Goal: Information Seeking & Learning: Learn about a topic

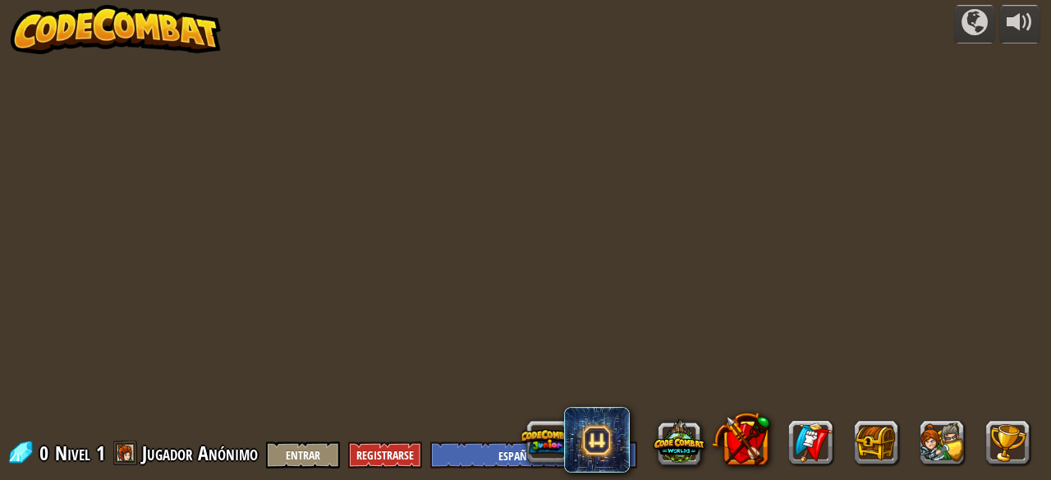
select select "es-ES"
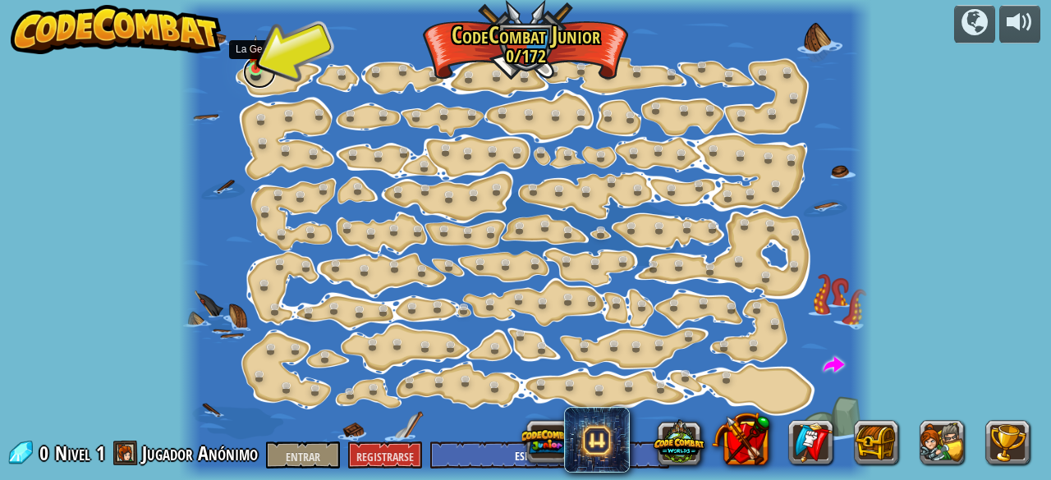
click at [260, 79] on link at bounding box center [259, 72] width 33 height 33
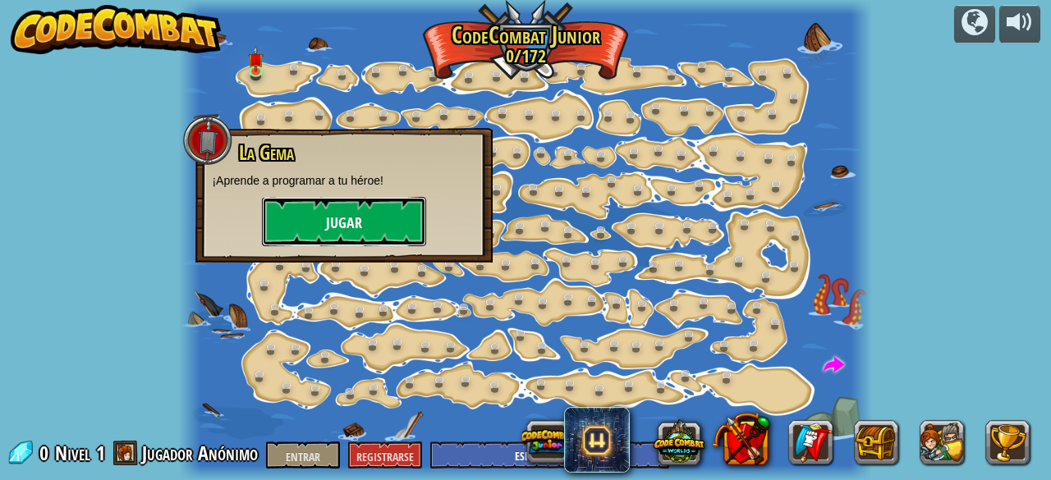
click at [343, 206] on button "Jugar" at bounding box center [344, 221] width 164 height 49
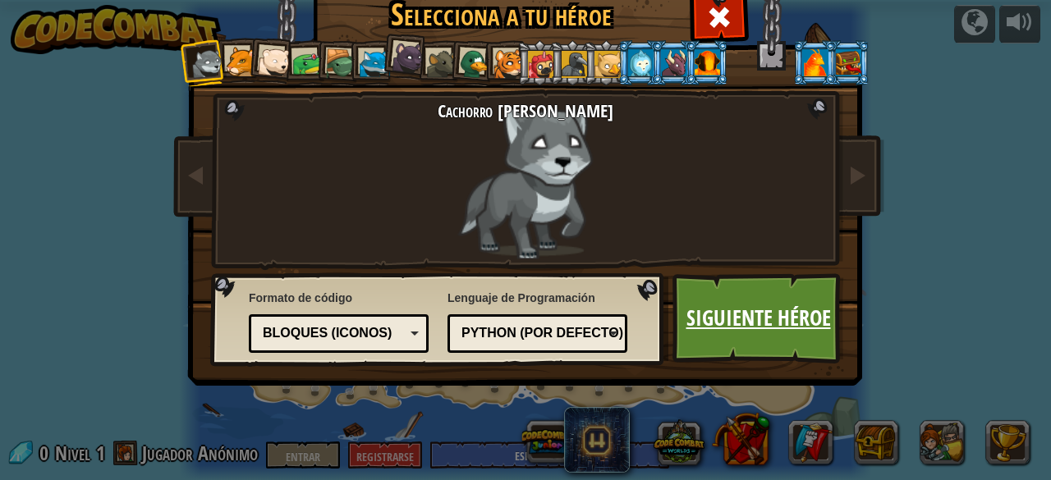
click at [755, 327] on font "Siguiente héroe" at bounding box center [759, 318] width 145 height 30
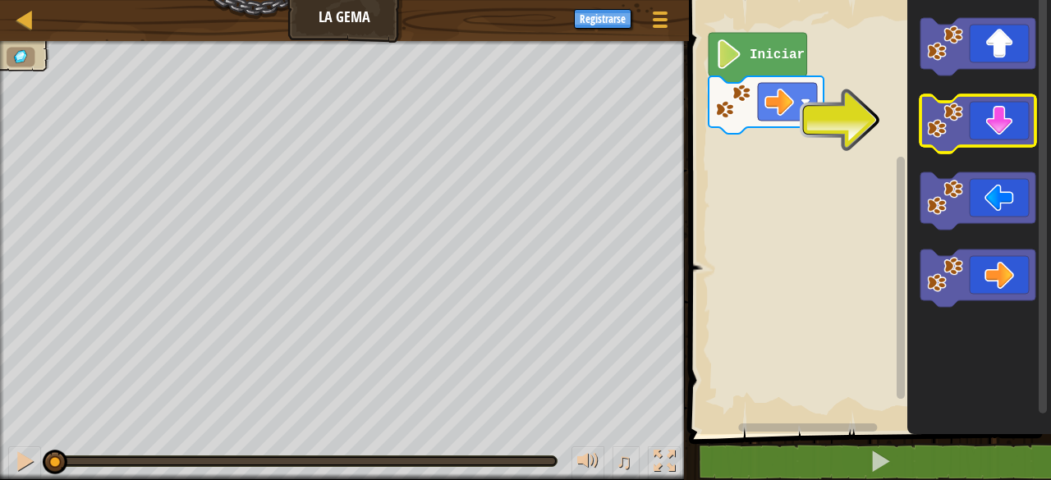
click at [939, 122] on image "Espacio de trabajo de Blockly" at bounding box center [945, 121] width 36 height 36
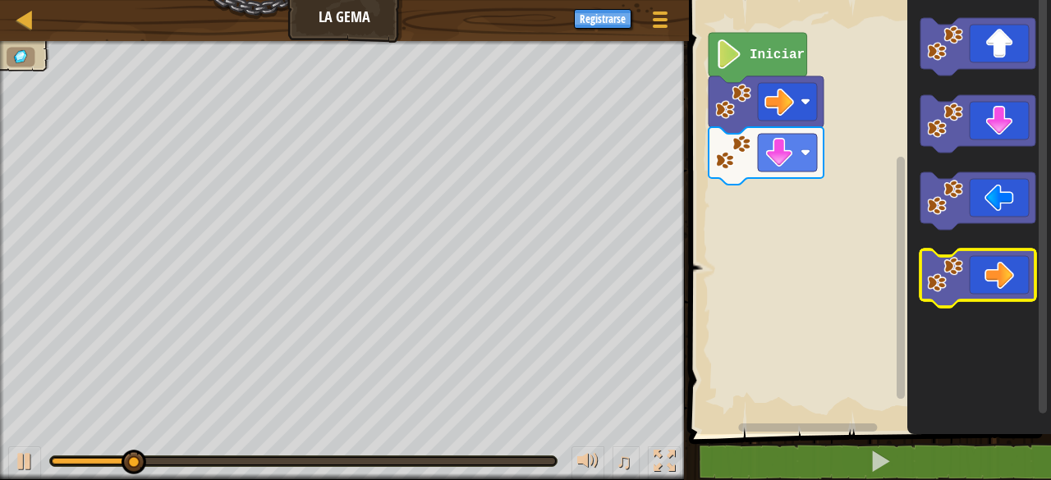
click at [949, 269] on image "Espacio de trabajo de Blockly" at bounding box center [945, 275] width 36 height 36
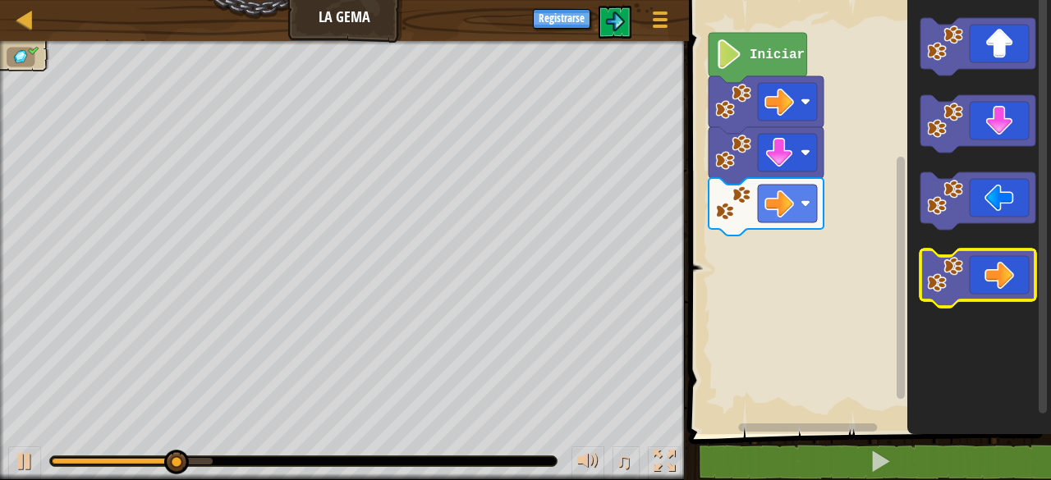
click at [949, 269] on image "Espacio de trabajo de Blockly" at bounding box center [945, 275] width 36 height 36
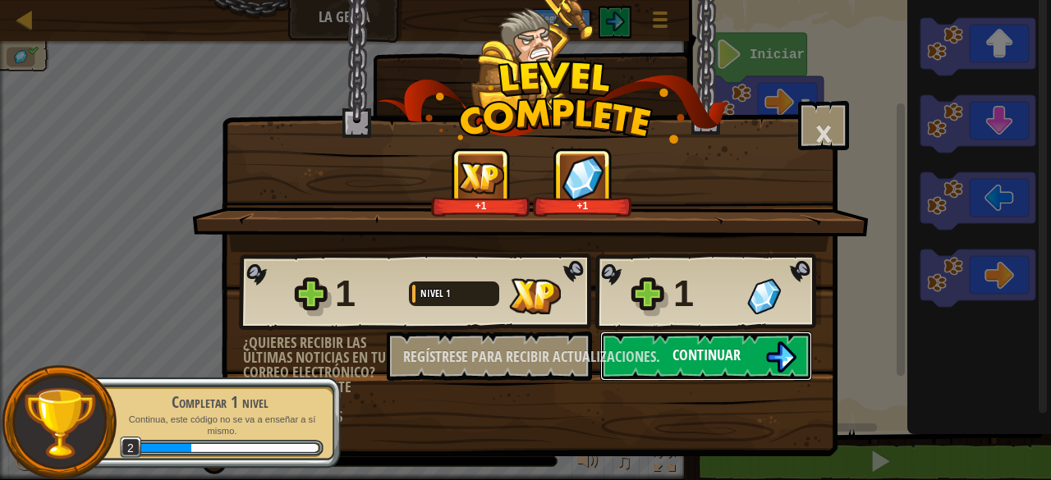
click at [691, 349] on font "Continuar" at bounding box center [707, 355] width 68 height 21
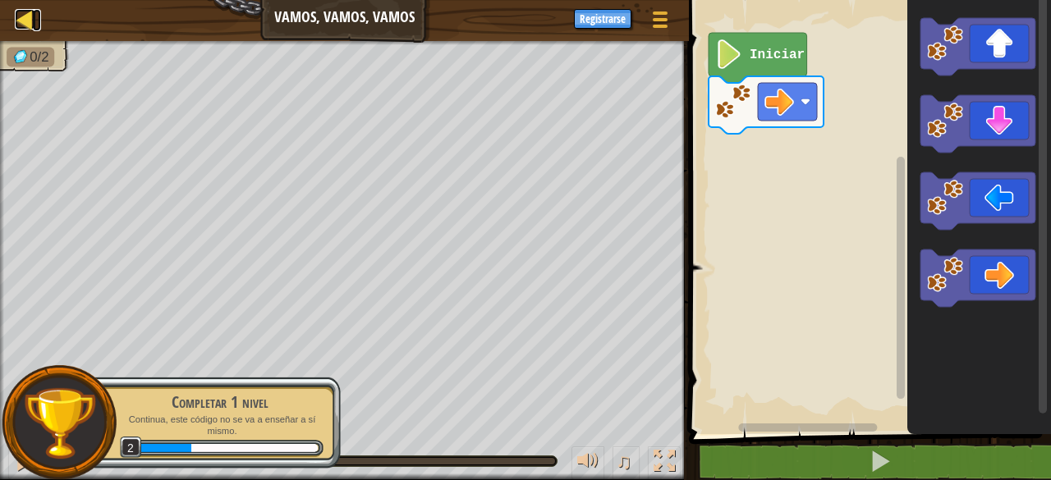
click at [31, 21] on div at bounding box center [25, 19] width 21 height 21
select select "es-ES"
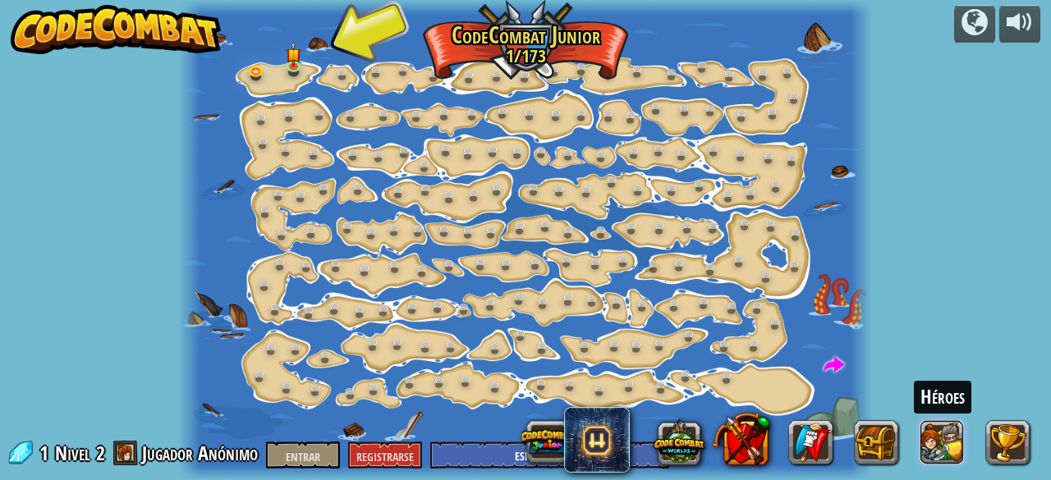
click at [947, 454] on button at bounding box center [942, 442] width 44 height 44
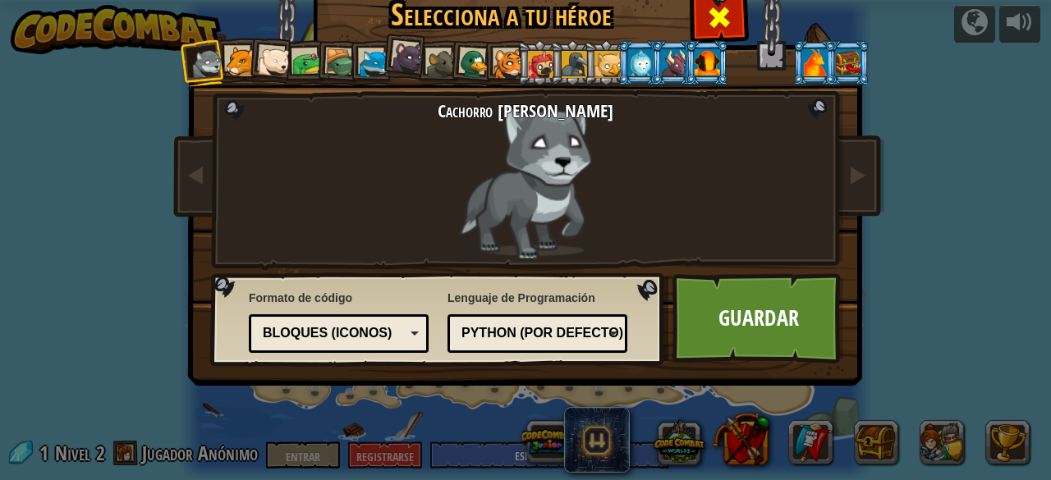
click at [706, 21] on span at bounding box center [719, 17] width 26 height 26
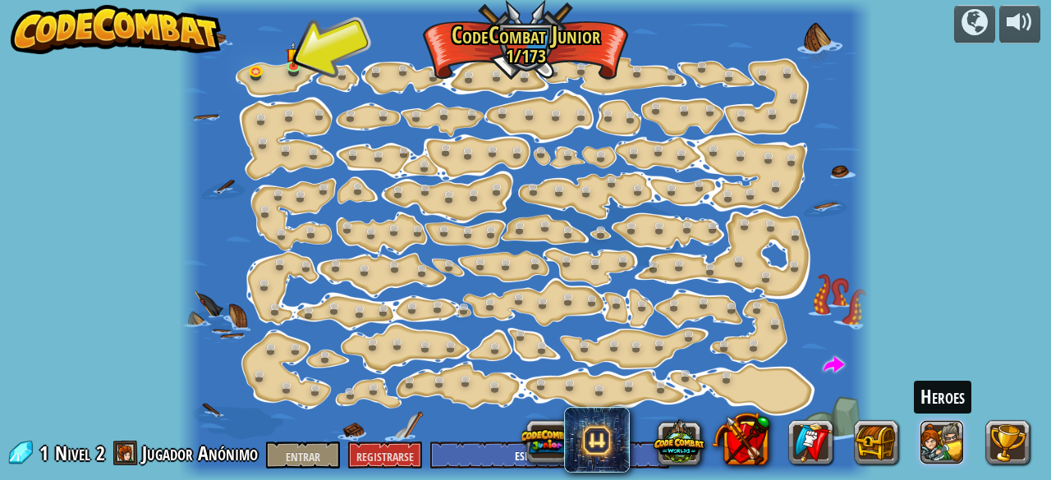
click at [944, 443] on button at bounding box center [942, 442] width 44 height 44
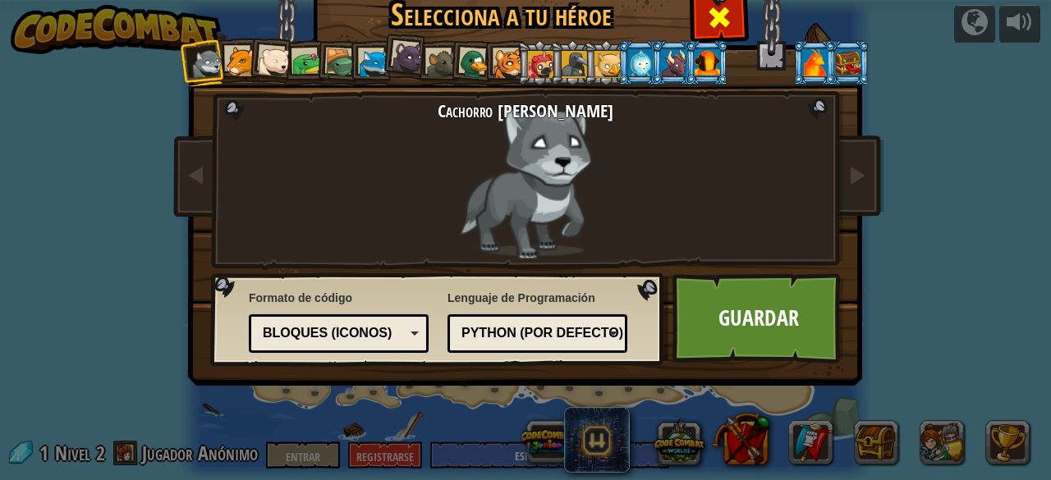
click at [724, 21] on span at bounding box center [719, 17] width 26 height 26
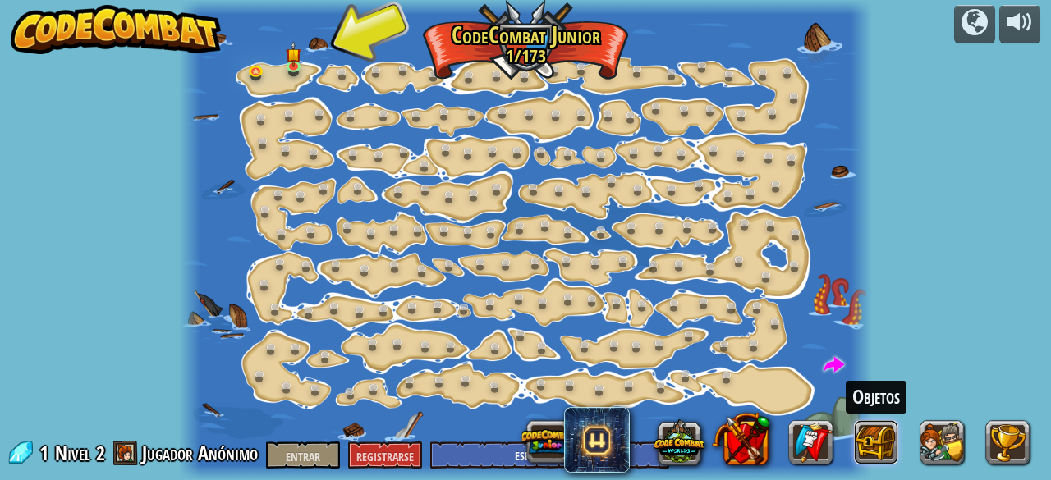
click at [874, 434] on button at bounding box center [876, 442] width 44 height 44
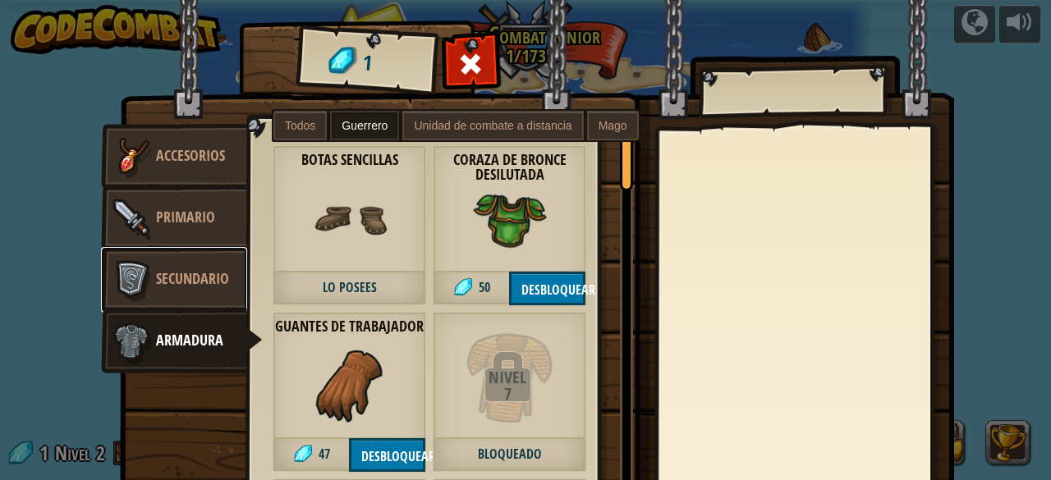
click at [174, 277] on font "Secundario" at bounding box center [192, 279] width 73 height 21
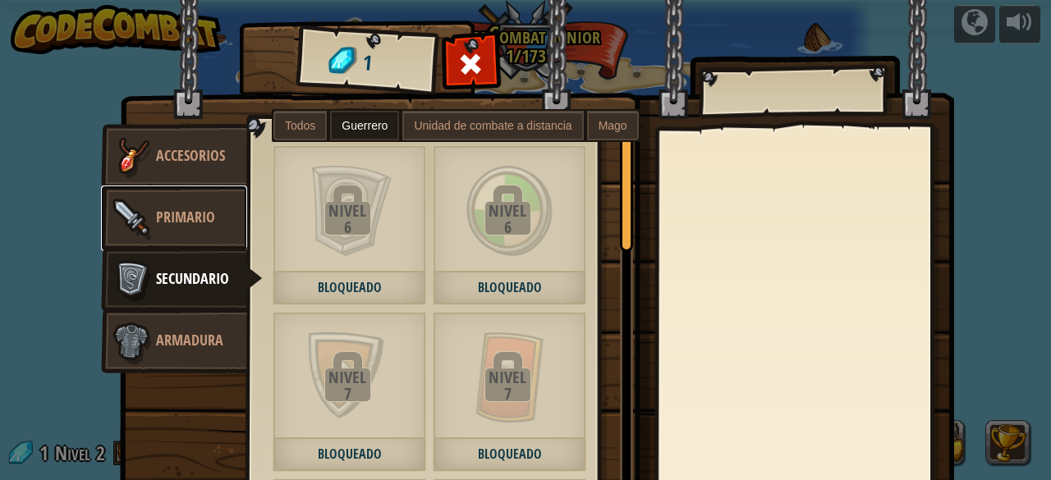
click at [169, 208] on font "Primario" at bounding box center [185, 217] width 59 height 21
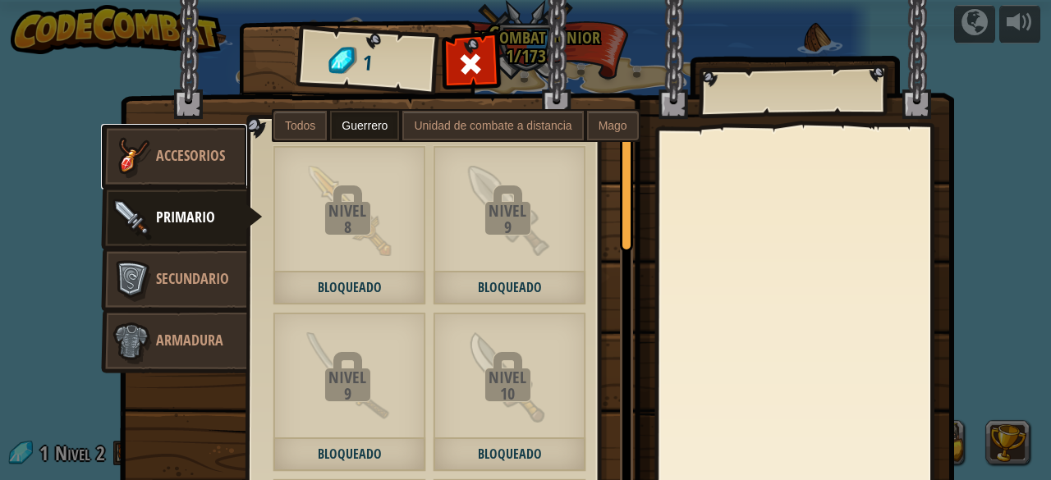
click at [172, 167] on link "Accesorios" at bounding box center [174, 157] width 146 height 66
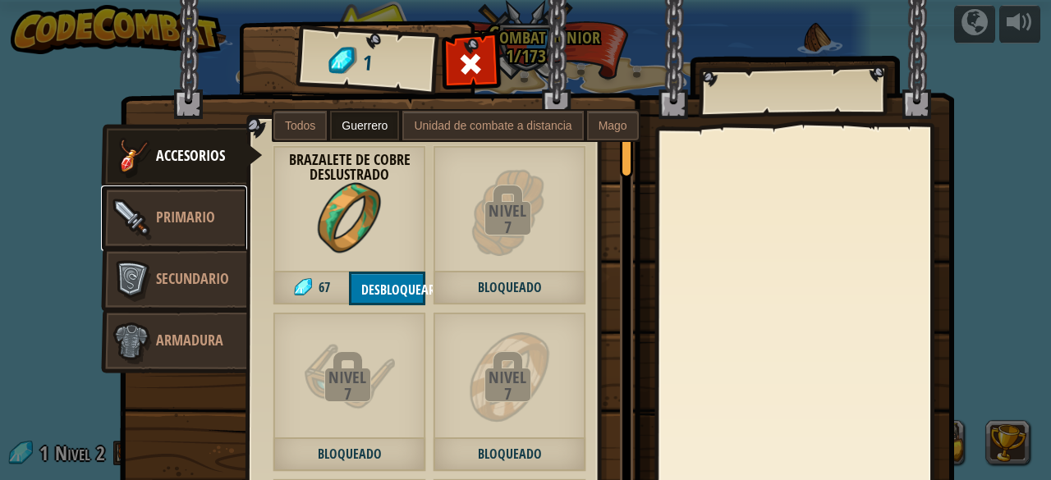
click at [172, 219] on font "Primario" at bounding box center [185, 217] width 59 height 21
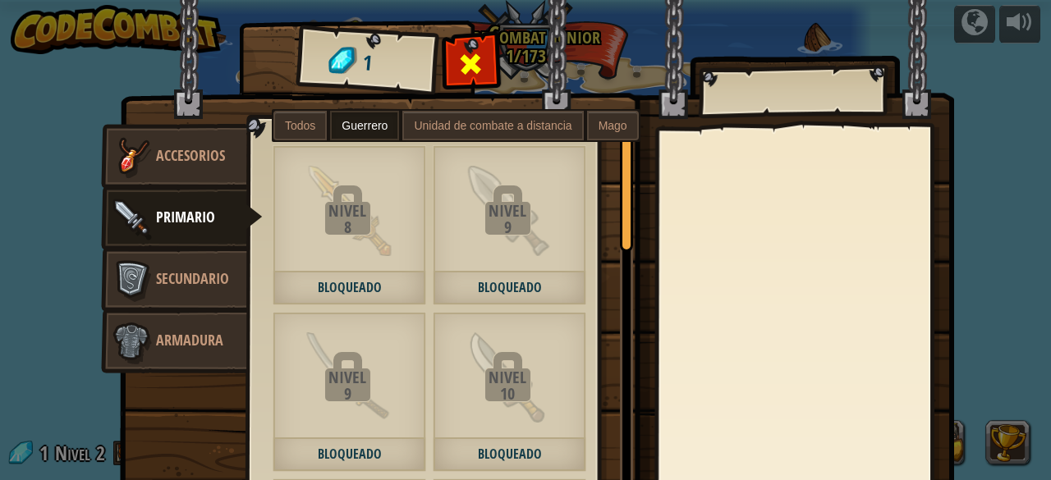
click at [466, 65] on span at bounding box center [471, 64] width 26 height 26
